Goal: Information Seeking & Learning: Learn about a topic

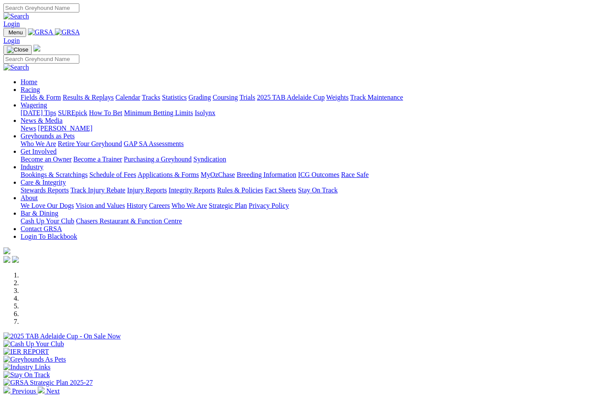
click at [40, 86] on link "Racing" at bounding box center [30, 89] width 19 height 7
click at [107, 94] on link "Results & Replays" at bounding box center [88, 97] width 51 height 7
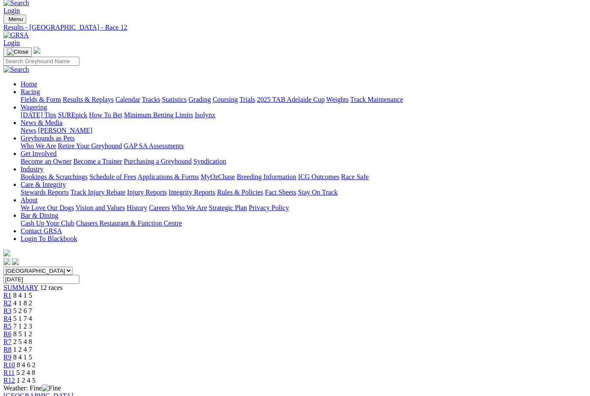
scroll to position [11, 0]
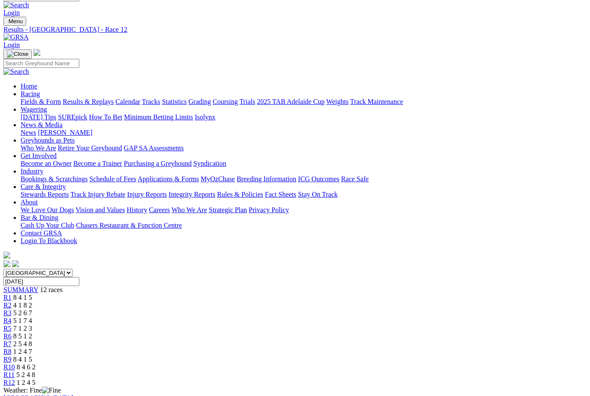
click at [12, 317] on span "R4" at bounding box center [7, 320] width 8 height 7
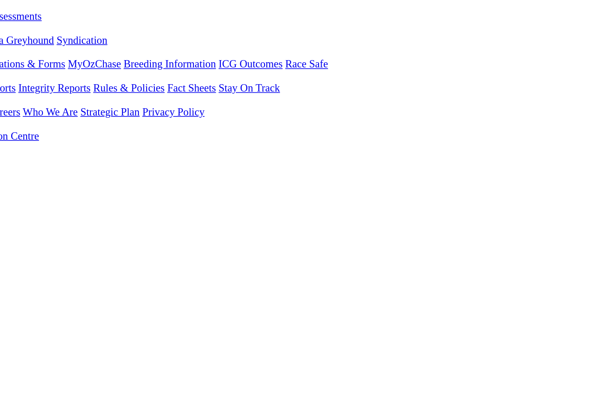
scroll to position [27, 0]
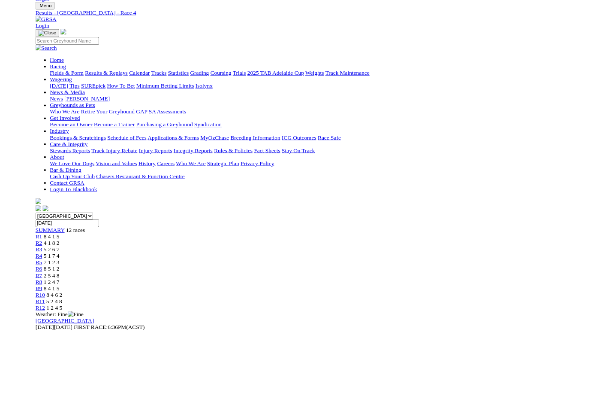
scroll to position [85, 25]
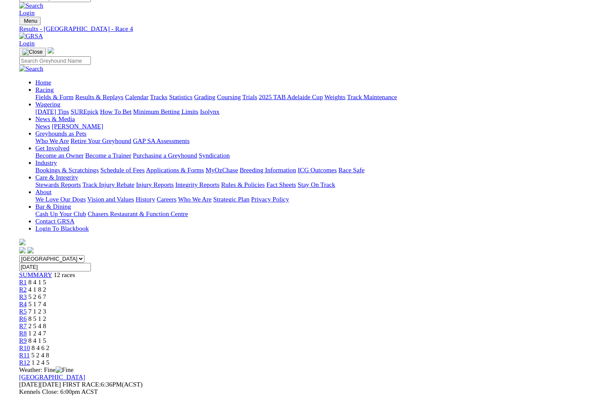
scroll to position [85, 25]
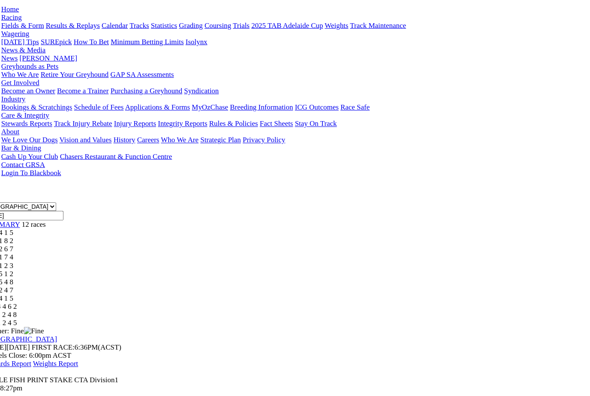
scroll to position [88, 0]
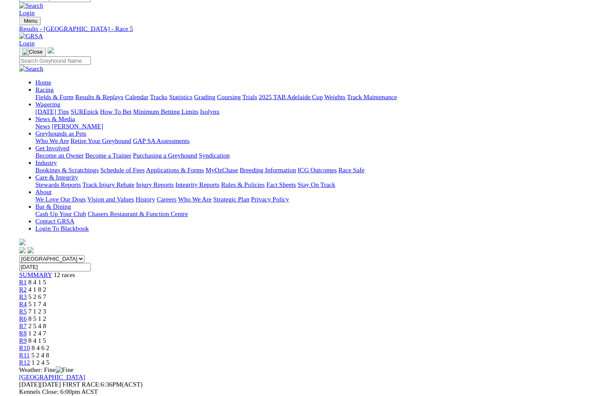
scroll to position [88, 18]
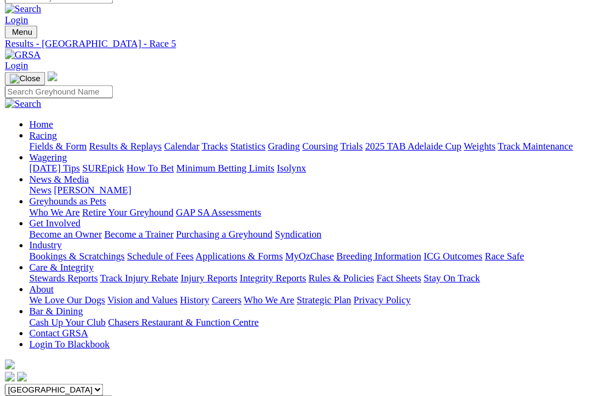
scroll to position [0, 0]
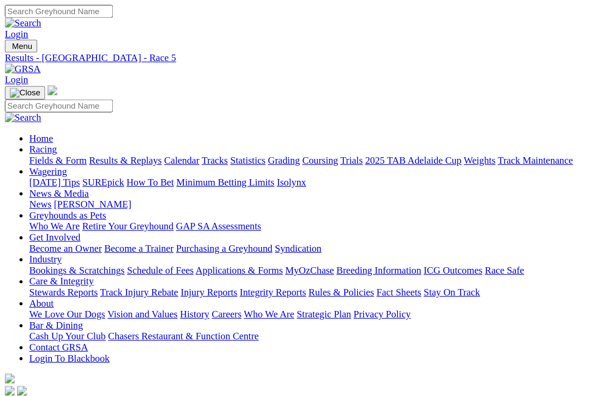
click at [33, 109] on link "Fields & Form" at bounding box center [41, 112] width 40 height 7
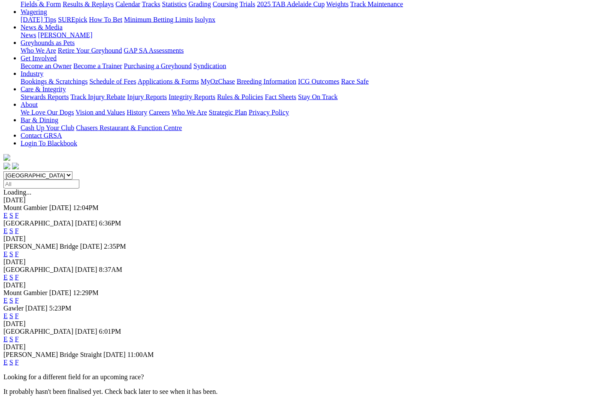
scroll to position [103, 0]
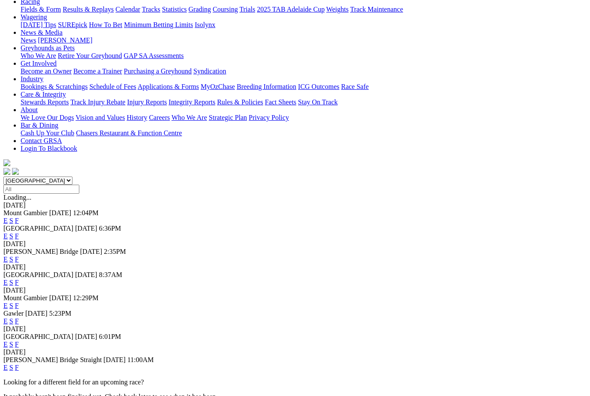
click at [19, 340] on link "F" at bounding box center [17, 343] width 4 height 7
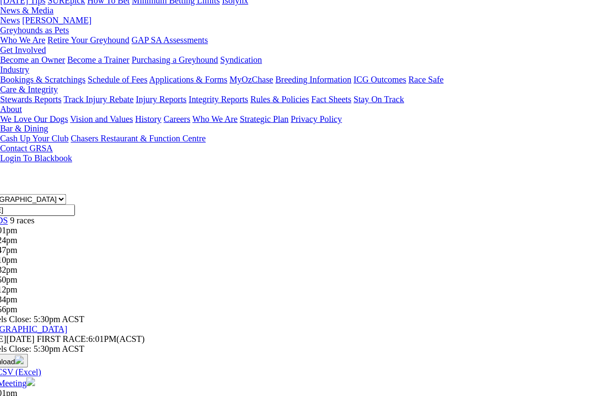
scroll to position [65, 0]
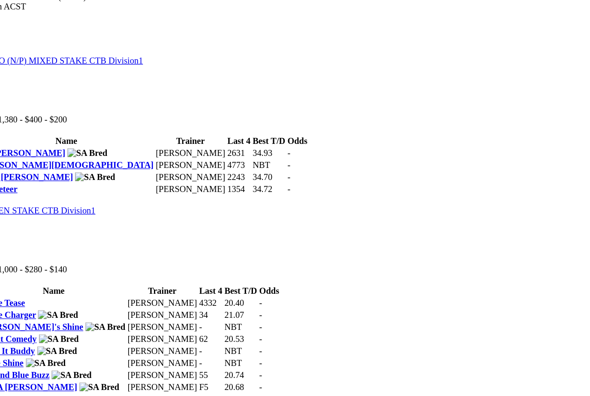
scroll to position [395, 0]
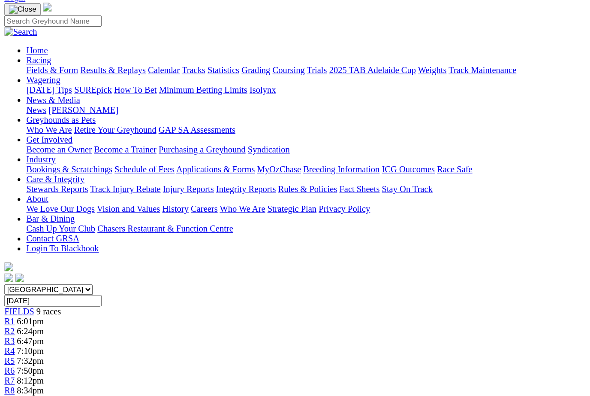
scroll to position [54, 0]
